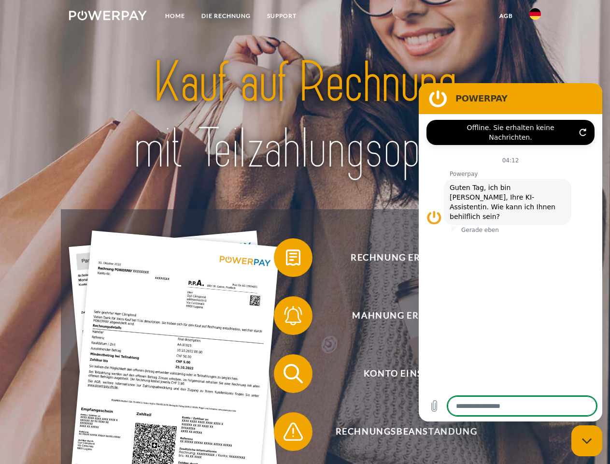
click at [108, 17] on img at bounding box center [108, 16] width 78 height 10
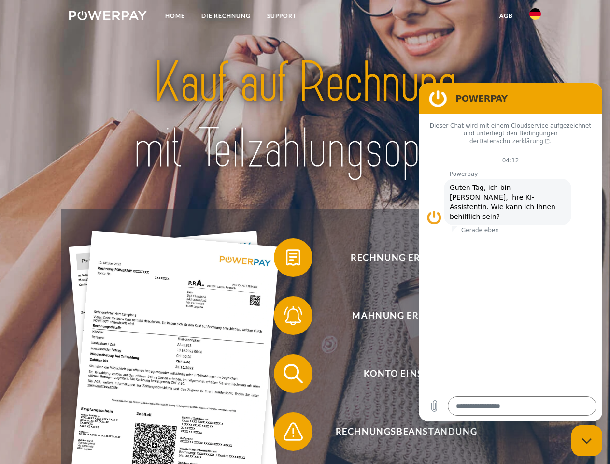
click at [535, 17] on img at bounding box center [536, 14] width 12 height 12
click at [506, 16] on link "agb" at bounding box center [506, 15] width 30 height 17
click at [286, 260] on span at bounding box center [279, 257] width 48 height 48
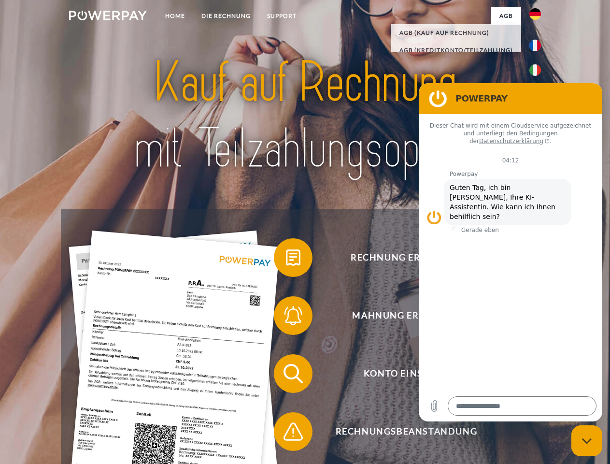
click at [286, 318] on span at bounding box center [279, 315] width 48 height 48
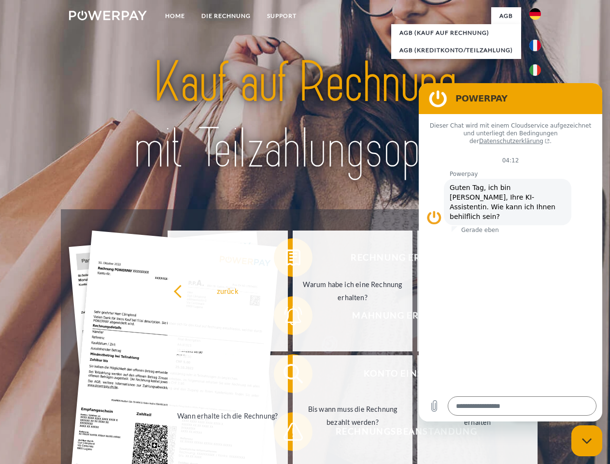
click at [293, 376] on link "Bis wann muss die Rechnung bezahlt werden?" at bounding box center [353, 415] width 120 height 121
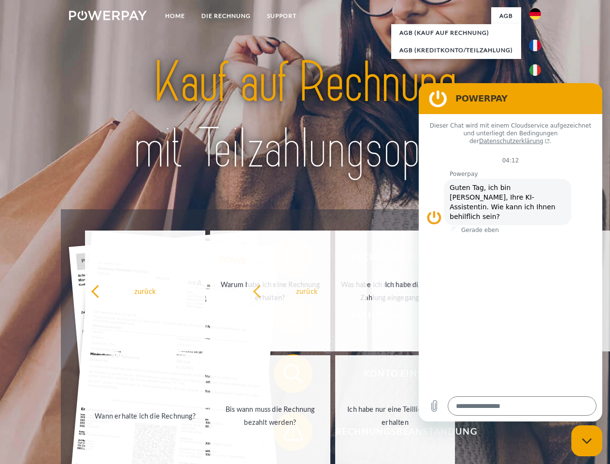
click at [286, 433] on span at bounding box center [279, 431] width 48 height 48
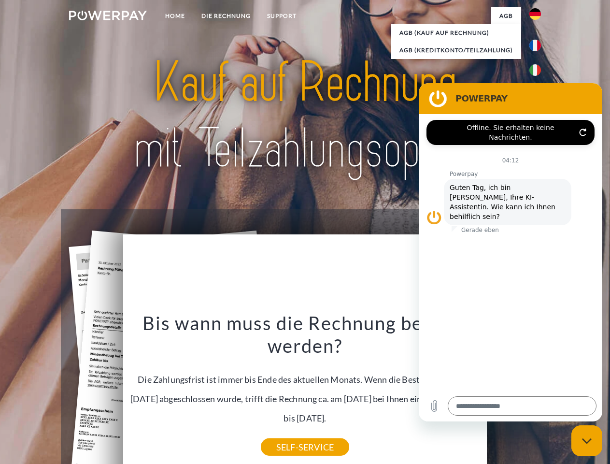
click at [587, 441] on icon "Messaging-Fenster schließen" at bounding box center [587, 441] width 10 height 6
type textarea "*"
